Goal: Task Accomplishment & Management: Manage account settings

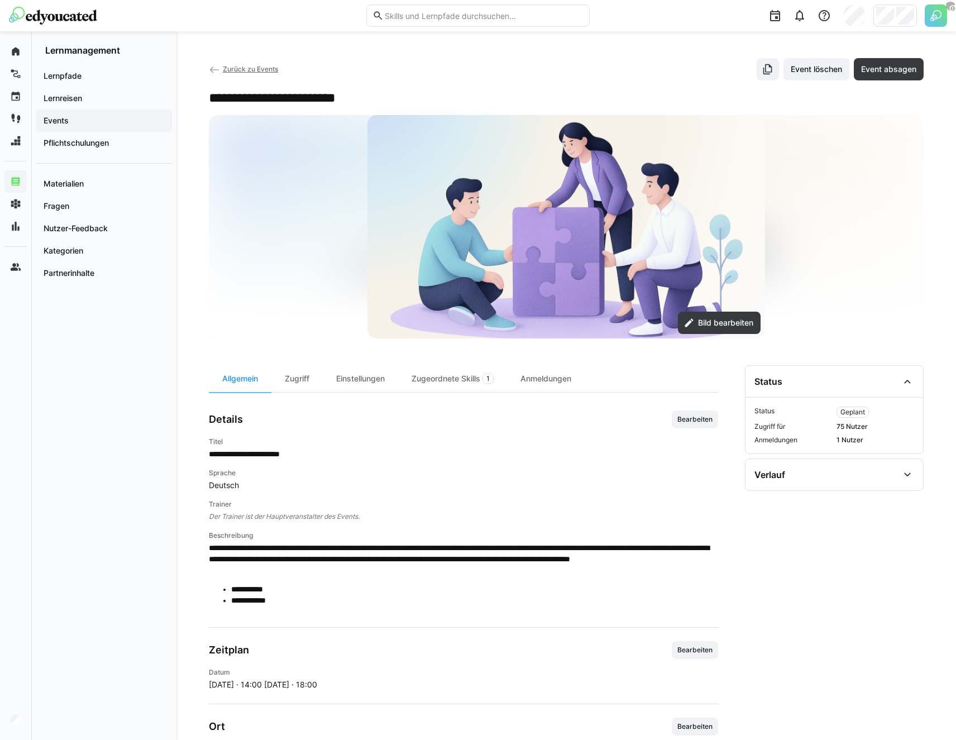
scroll to position [164, 0]
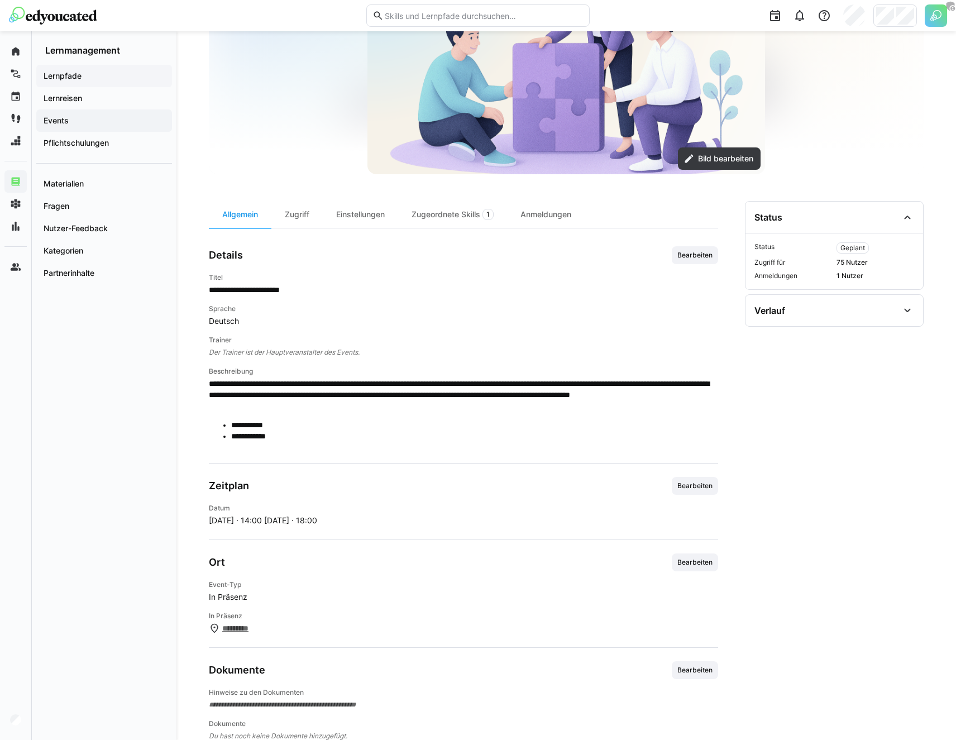
click at [85, 74] on span "Lernpfade" at bounding box center [104, 75] width 125 height 11
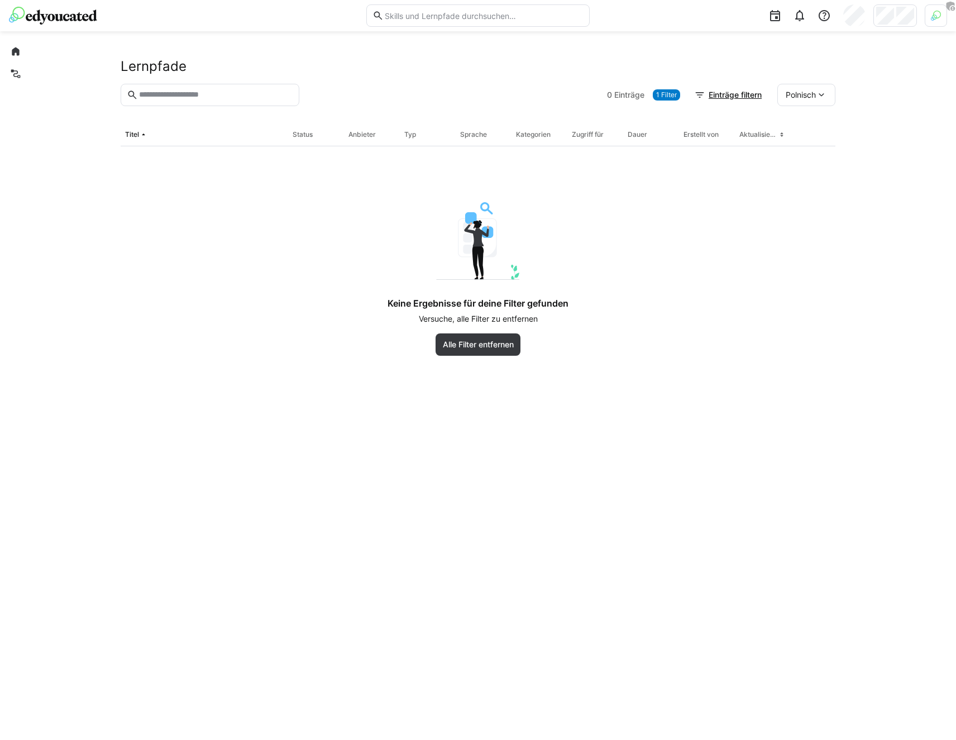
click at [613, 228] on div "Keine Ergebnisse für deine Filter gefunden Versuche, alle Filter zu entfernen A…" at bounding box center [477, 279] width 603 height 154
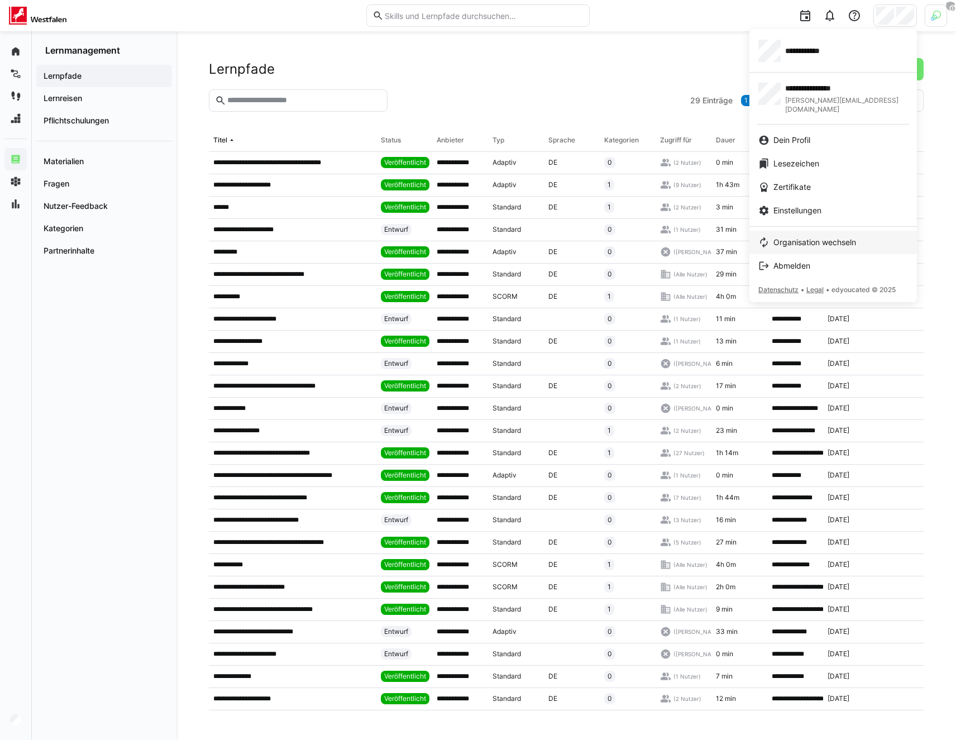
click at [836, 237] on span "Organisation wechseln" at bounding box center [814, 242] width 83 height 11
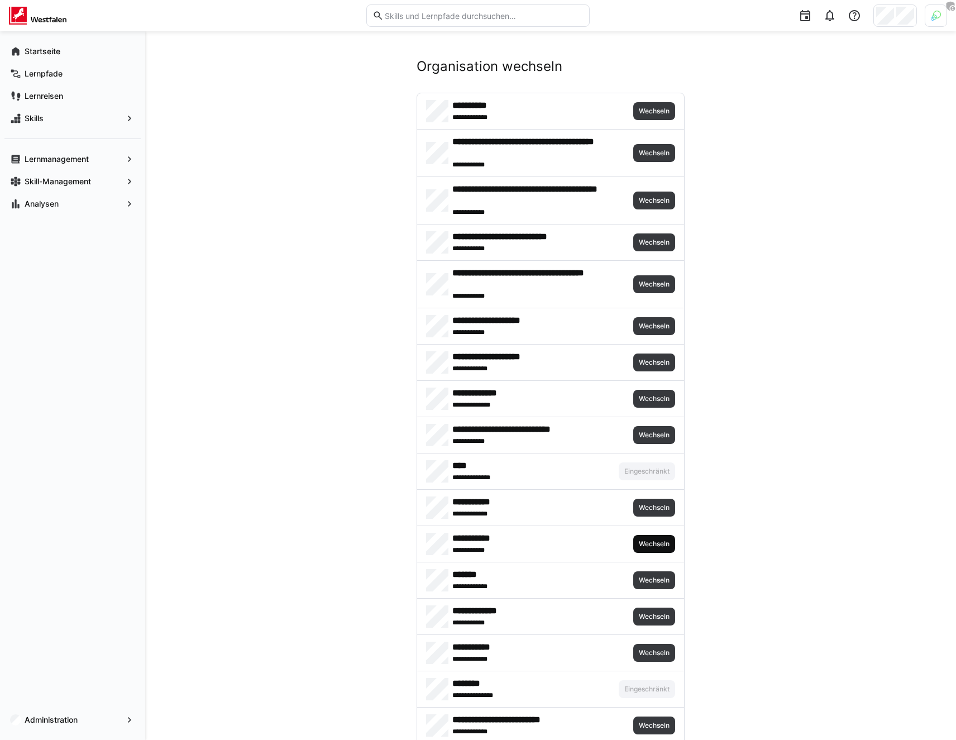
click at [647, 543] on span "Wechseln" at bounding box center [654, 543] width 33 height 9
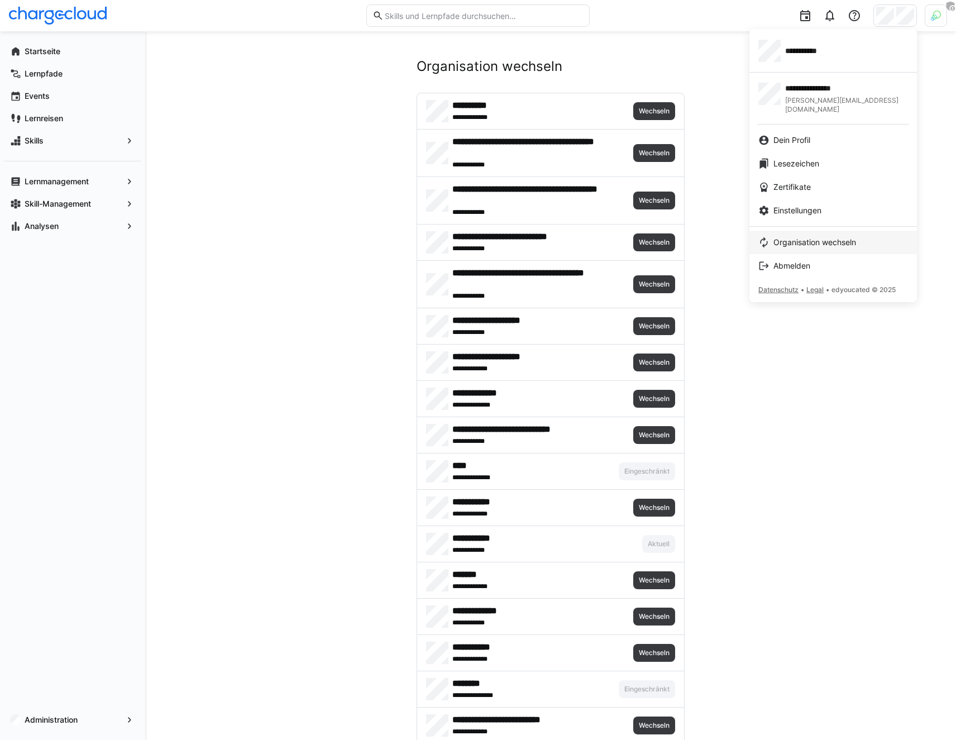
click at [786, 237] on span "Organisation wechseln" at bounding box center [814, 242] width 83 height 11
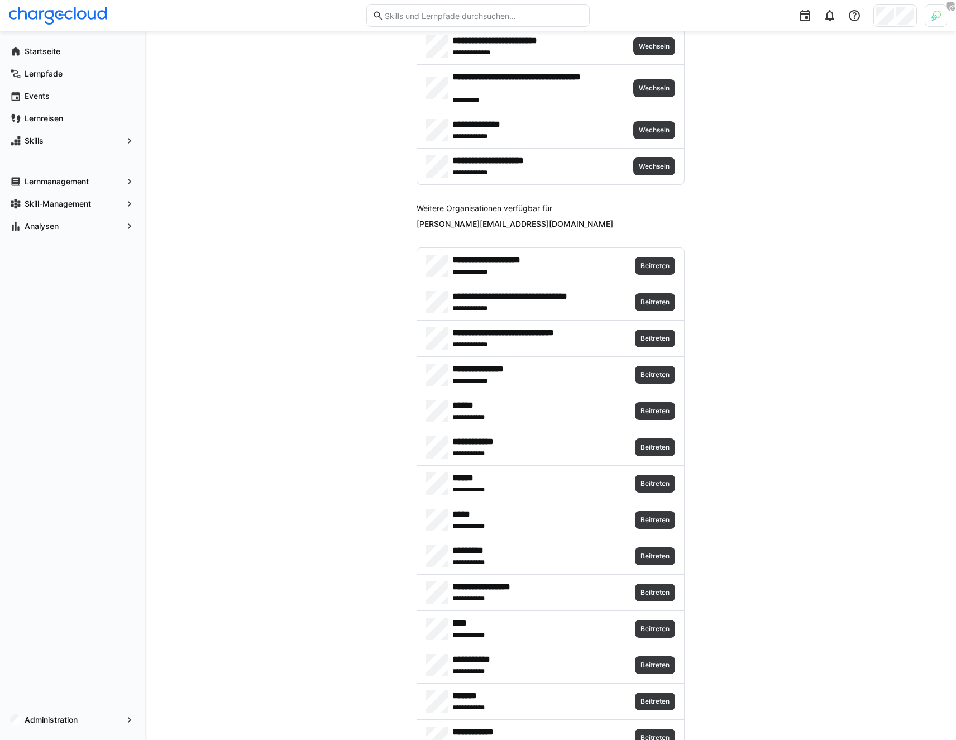
scroll to position [2622, 0]
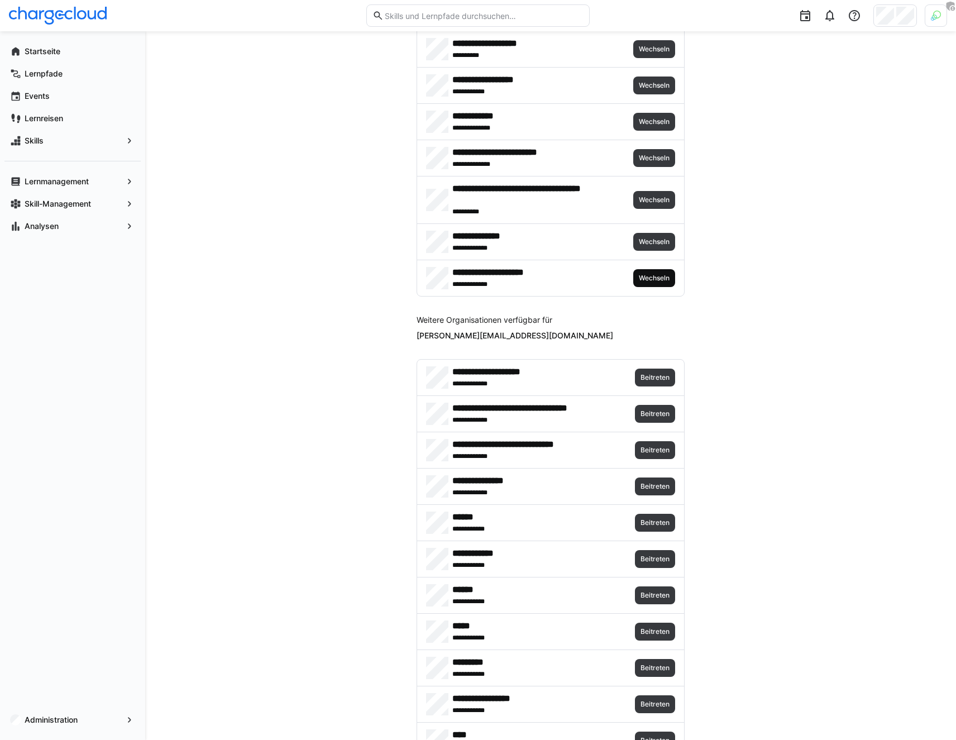
click at [660, 279] on span "Wechseln" at bounding box center [654, 278] width 33 height 9
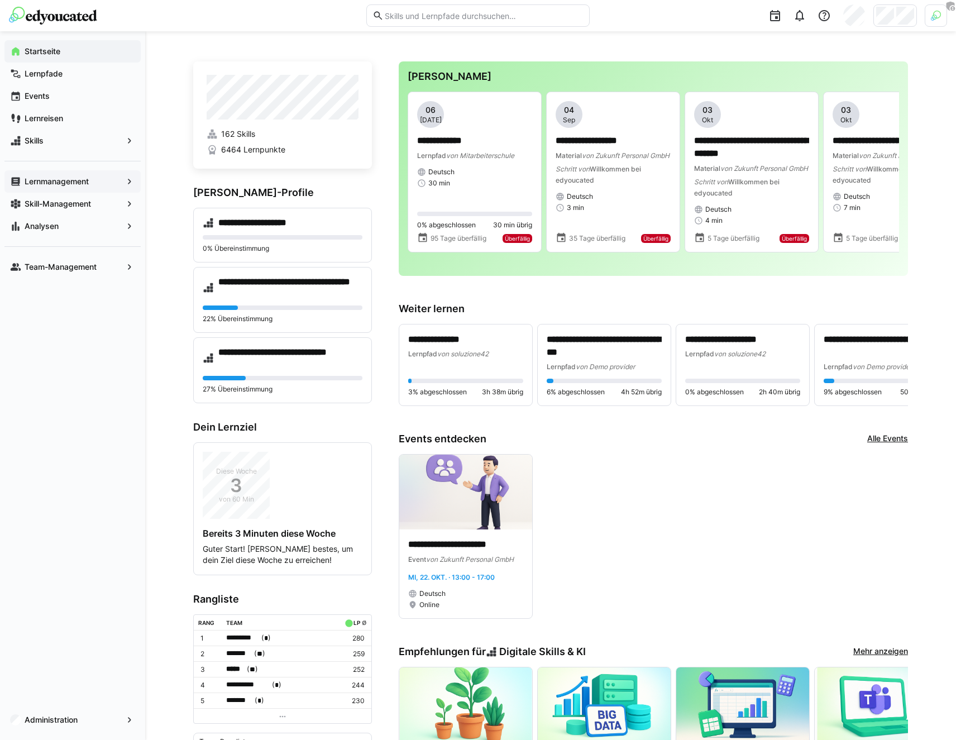
click at [108, 183] on span "Lernmanagement" at bounding box center [72, 181] width 99 height 11
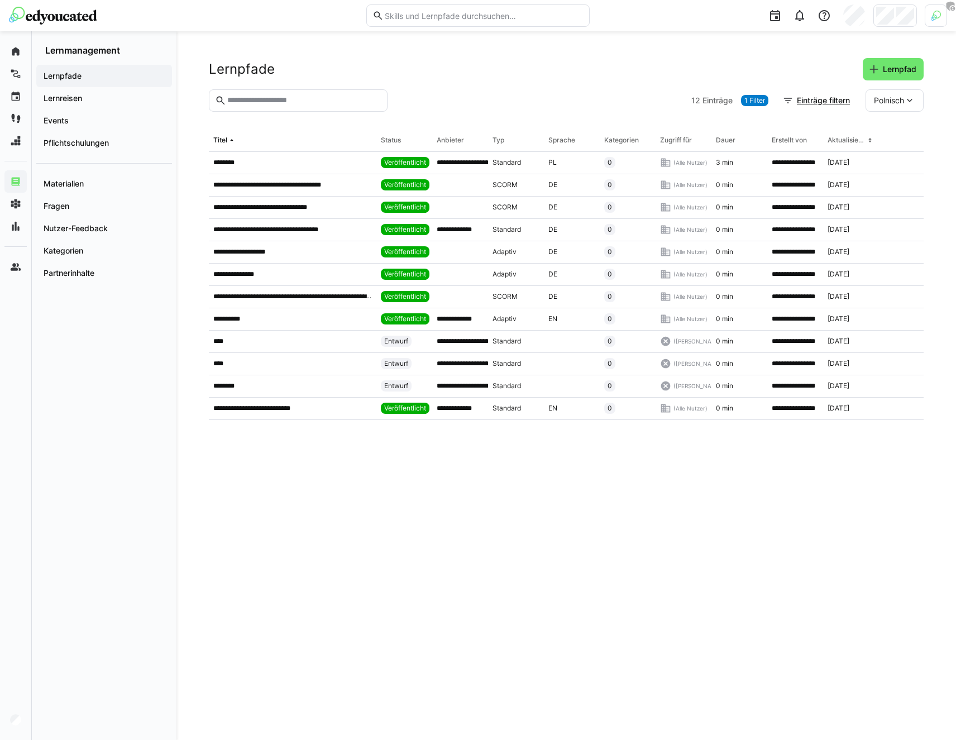
click at [888, 95] on span "Polnisch" at bounding box center [889, 100] width 30 height 11
click at [296, 164] on app-table-first-column "********" at bounding box center [292, 162] width 159 height 9
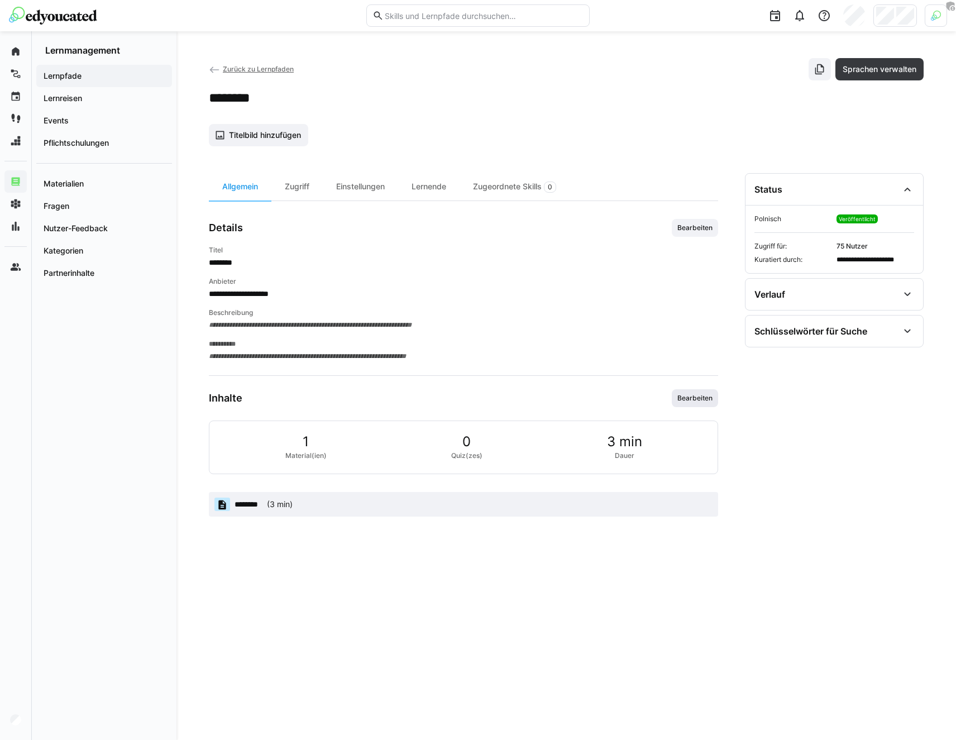
click at [713, 397] on span "Bearbeiten" at bounding box center [694, 398] width 37 height 9
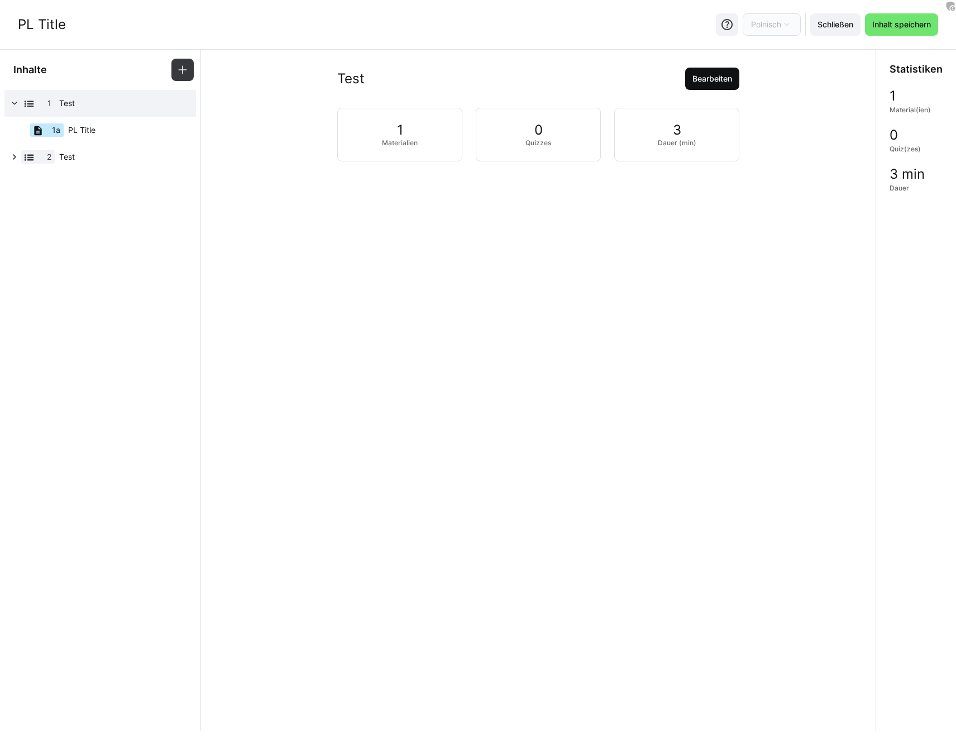
click at [698, 83] on span "Bearbeiten" at bounding box center [712, 78] width 43 height 11
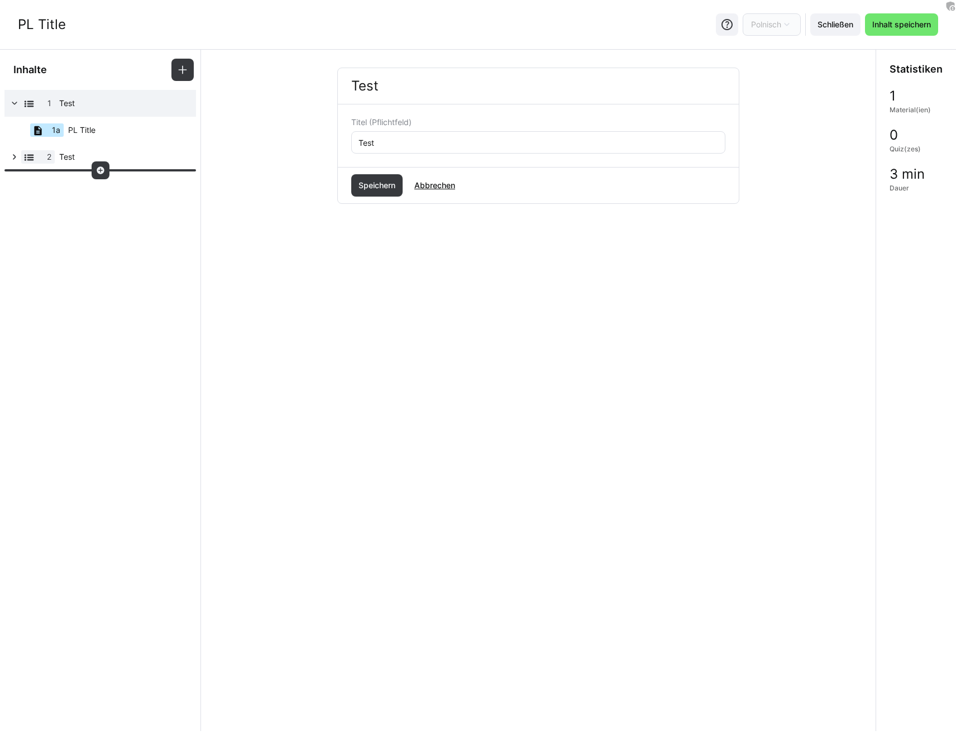
click at [92, 169] on div at bounding box center [101, 170] width 18 height 18
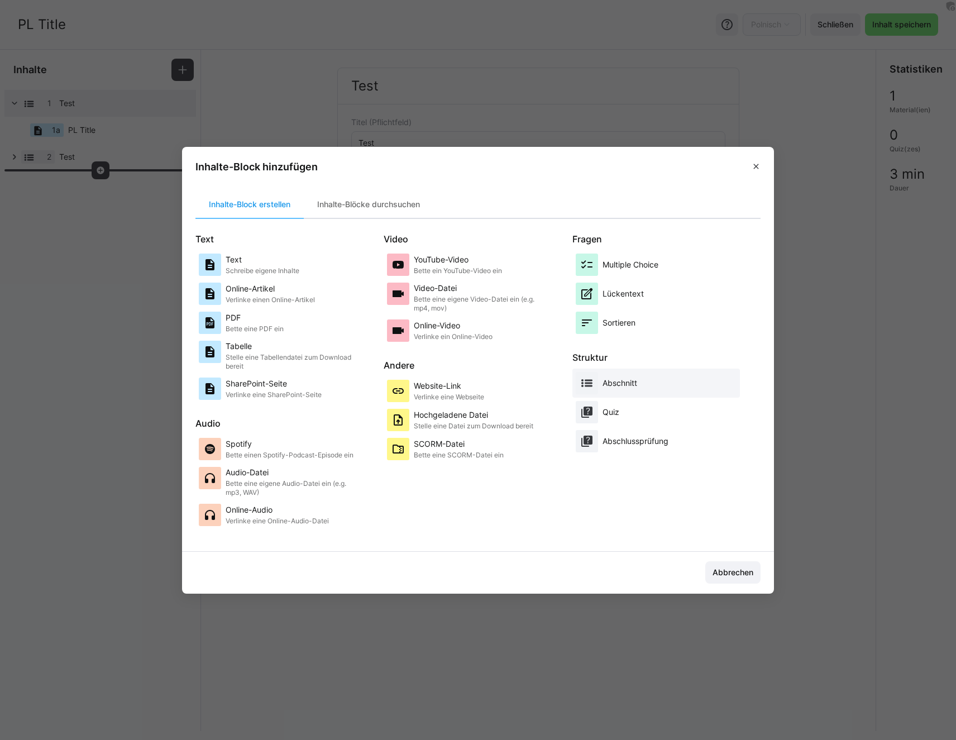
click at [637, 381] on p "Abschnitt" at bounding box center [619, 382] width 35 height 11
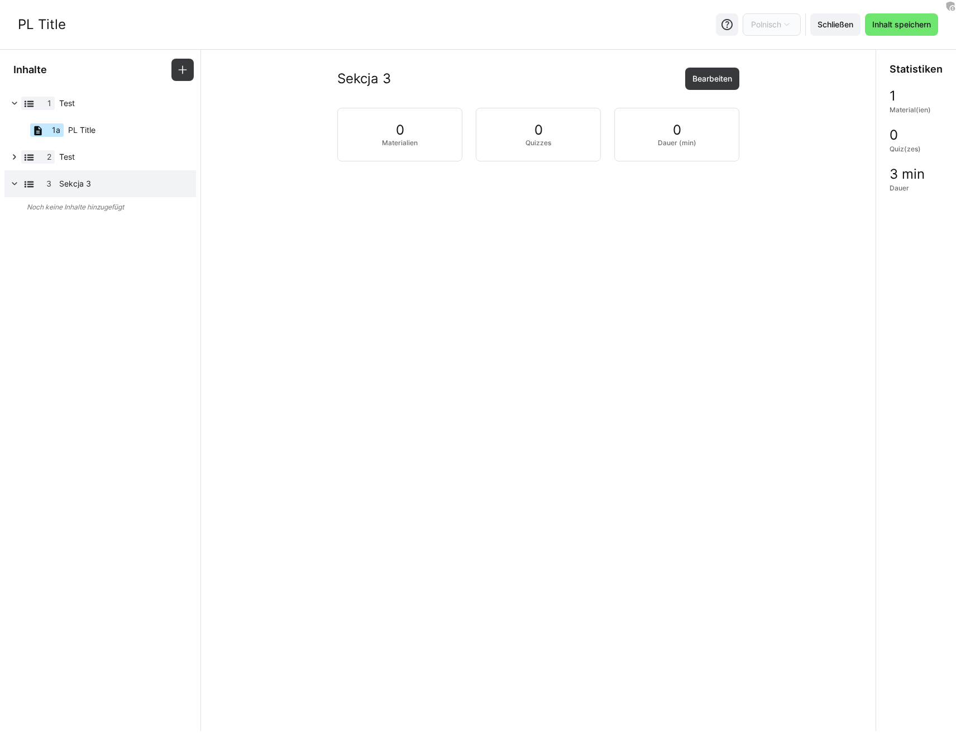
click at [237, 229] on div "Sekcja 3 Bearbeiten 0 Materialien 0 Quizzes 0 Dauer (min)" at bounding box center [538, 150] width 657 height 165
click at [423, 201] on div "Sekcja 3 Bearbeiten 0 Materialien 0 Quizzes 0 Dauer (min)" at bounding box center [538, 150] width 657 height 165
click at [837, 23] on span "Schließen" at bounding box center [835, 24] width 39 height 11
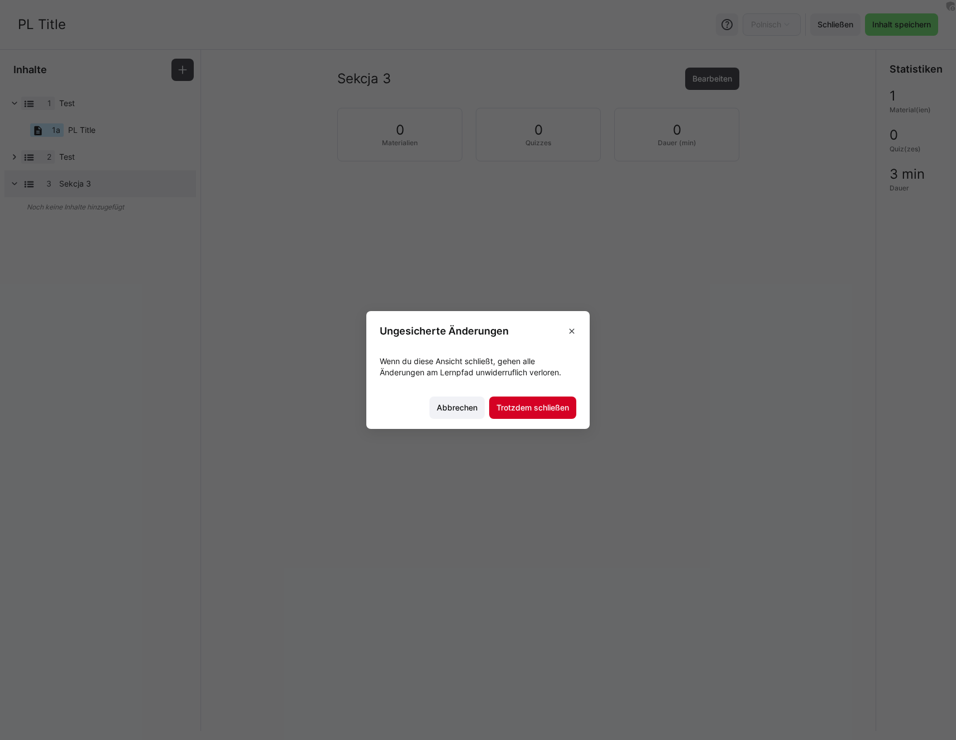
click at [538, 408] on span "Trotzdem schließen" at bounding box center [533, 407] width 76 height 11
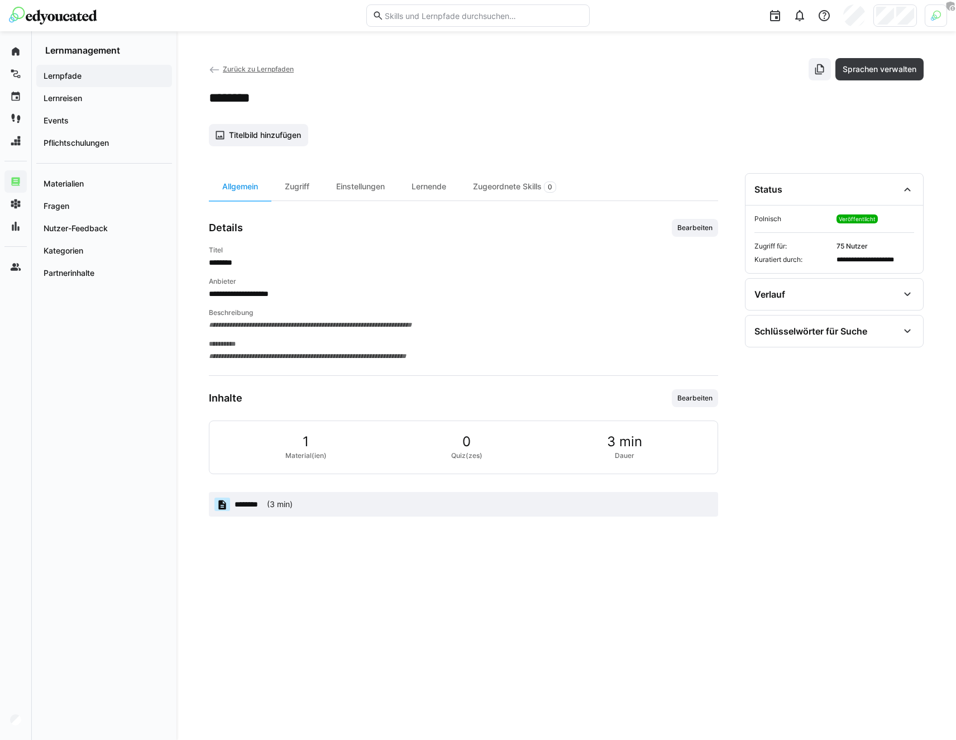
click at [432, 20] on input "text" at bounding box center [484, 16] width 200 height 10
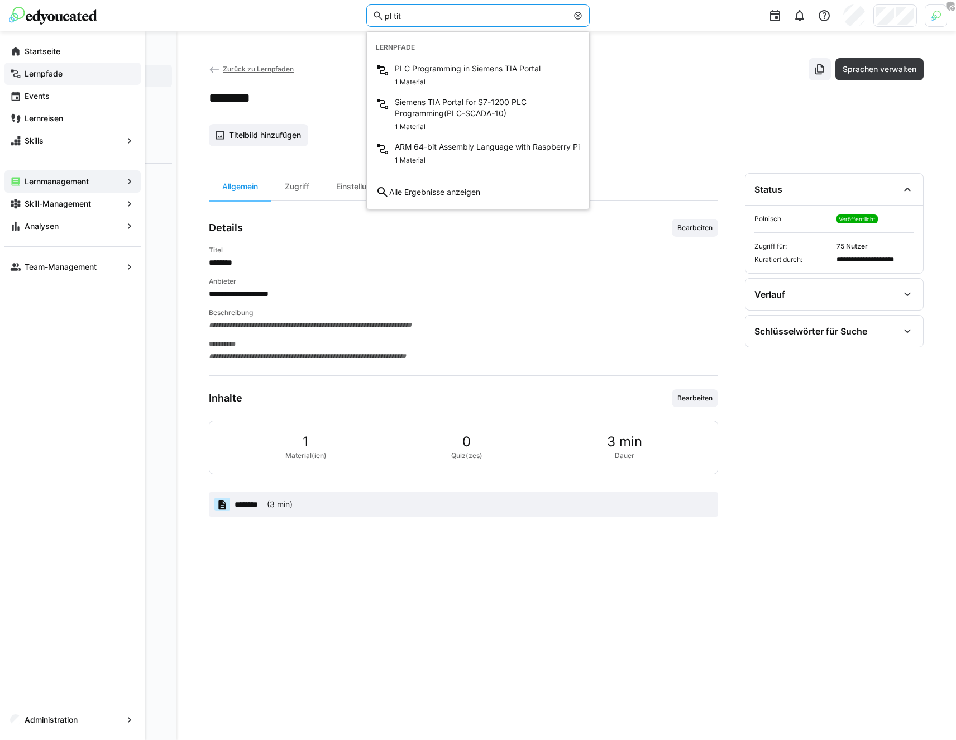
type input "pl tit"
click at [20, 76] on eds-icon at bounding box center [15, 73] width 11 height 11
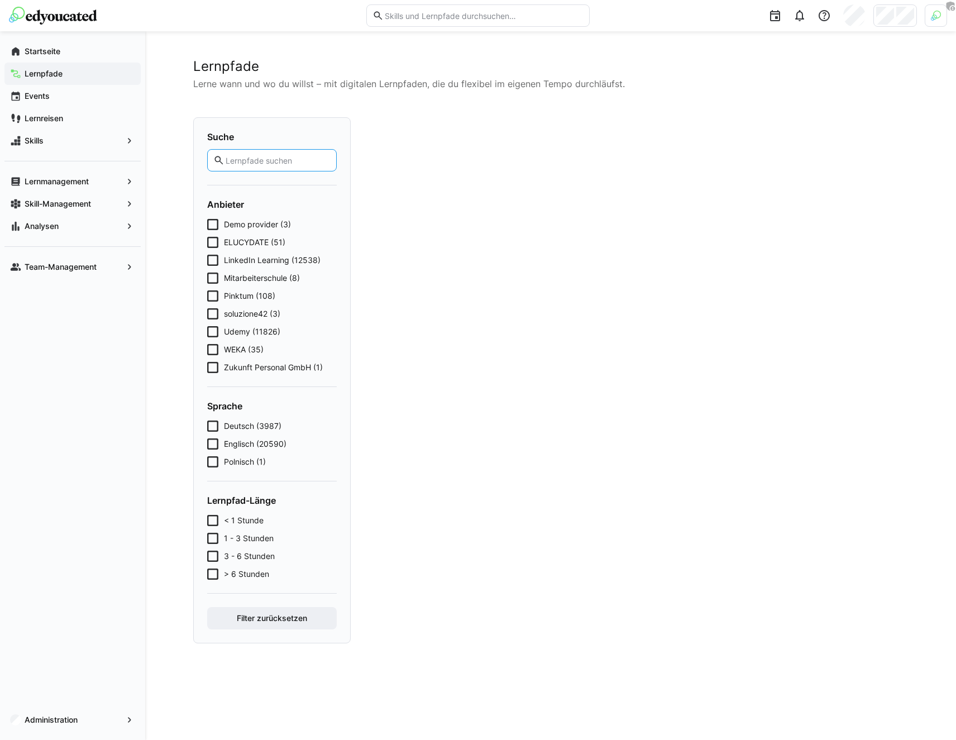
click at [290, 160] on input "text" at bounding box center [277, 160] width 106 height 10
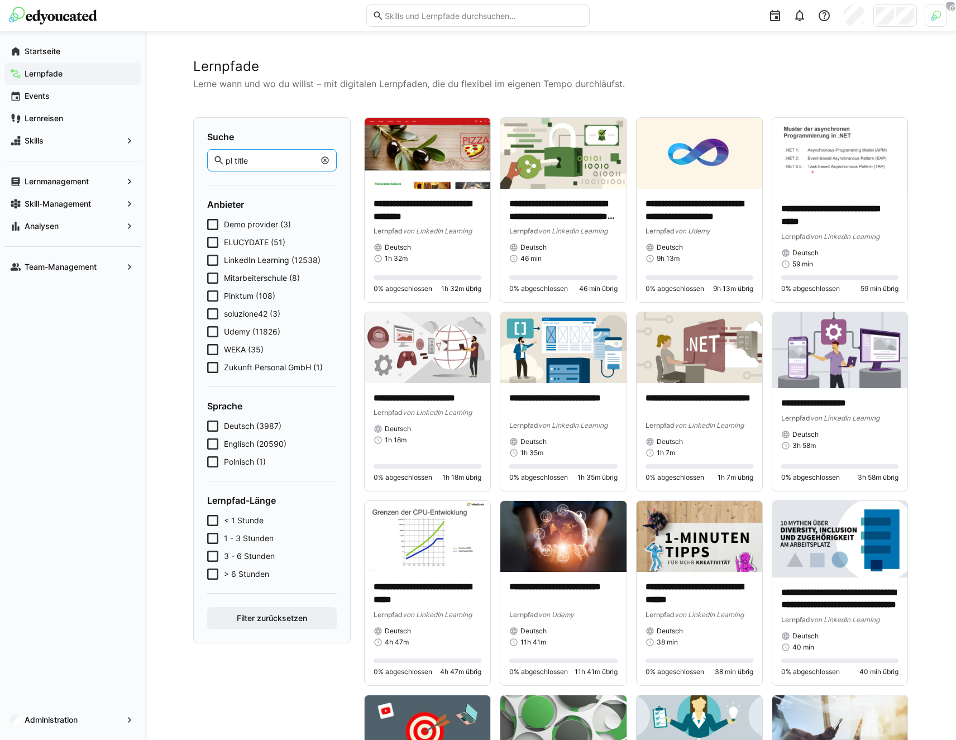
type input "pl title"
click at [207, 607] on button "Filter zurücksetzen" at bounding box center [272, 618] width 130 height 22
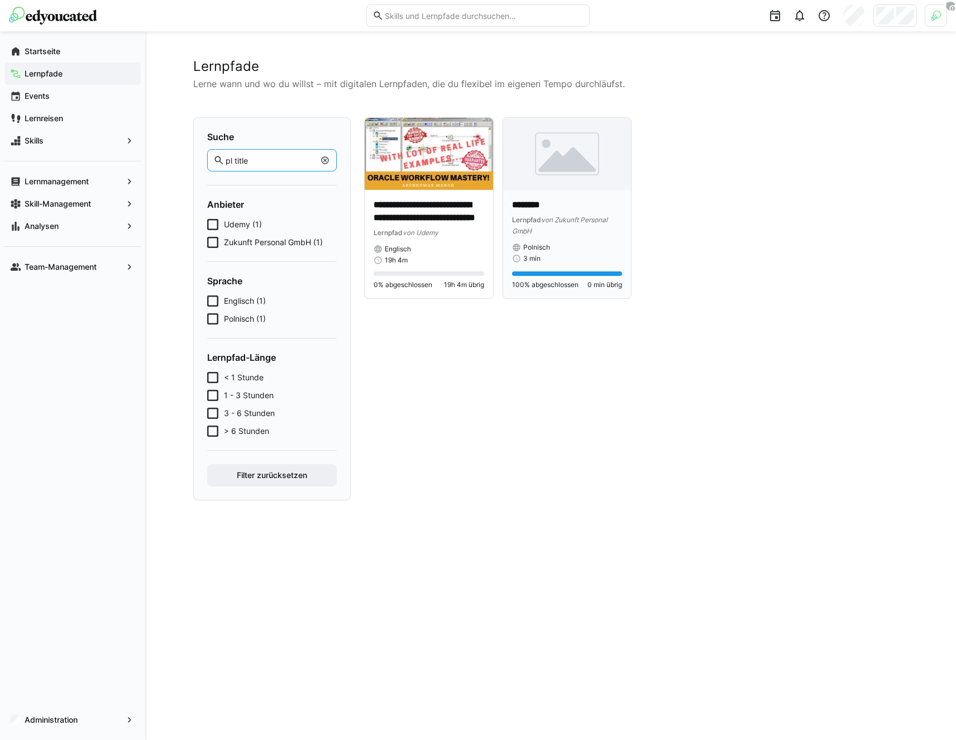
click at [604, 216] on span "von Zukunft Personal GmbH" at bounding box center [559, 226] width 95 height 20
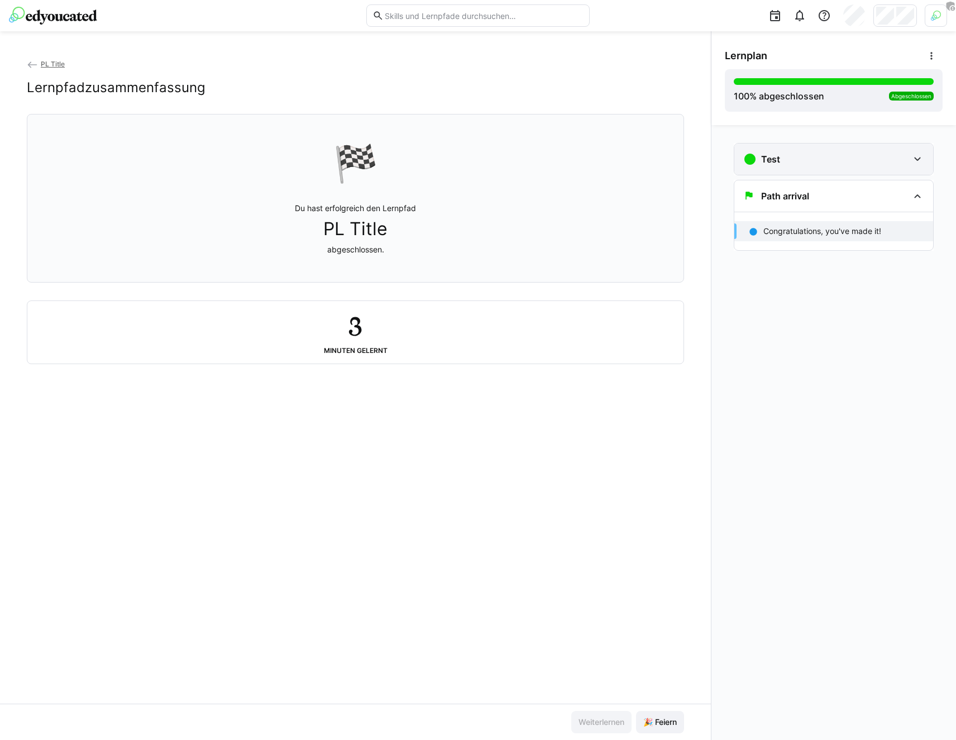
click at [838, 157] on div "Test" at bounding box center [825, 158] width 165 height 13
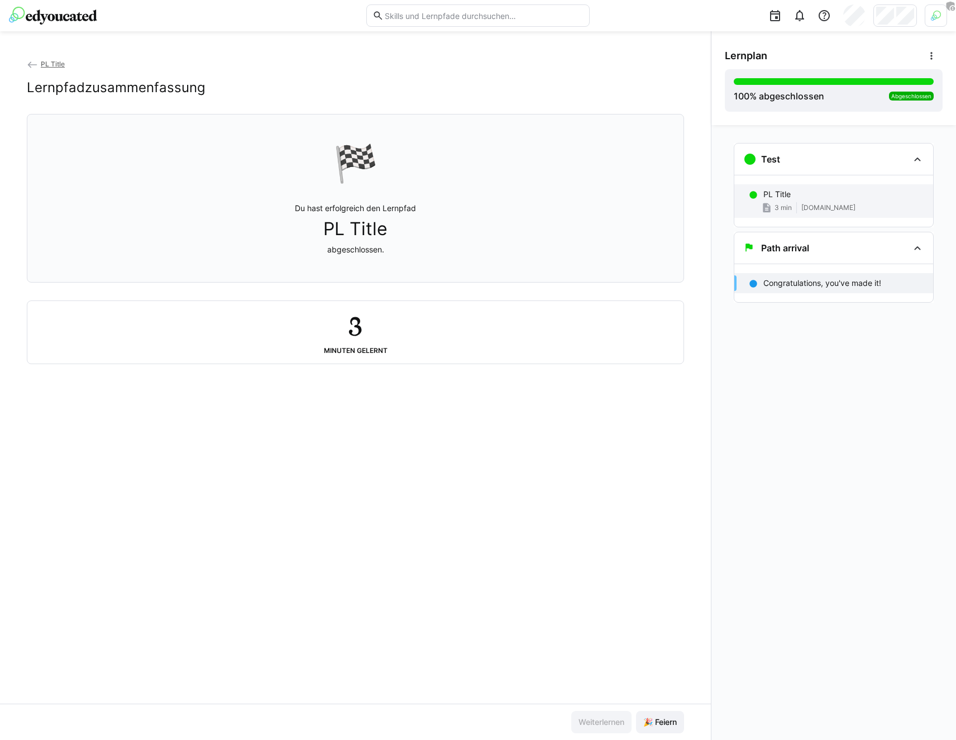
click at [816, 196] on div "PL Title" at bounding box center [843, 194] width 161 height 11
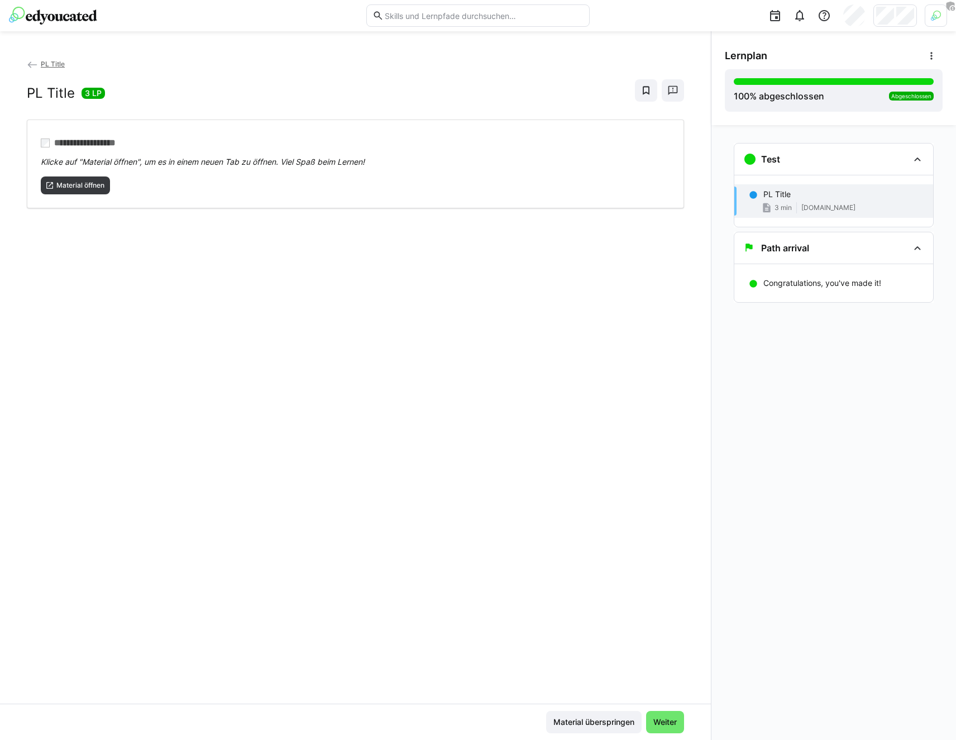
click at [95, 91] on span "3 LP" at bounding box center [93, 93] width 17 height 11
